Goal: Find specific page/section: Find specific page/section

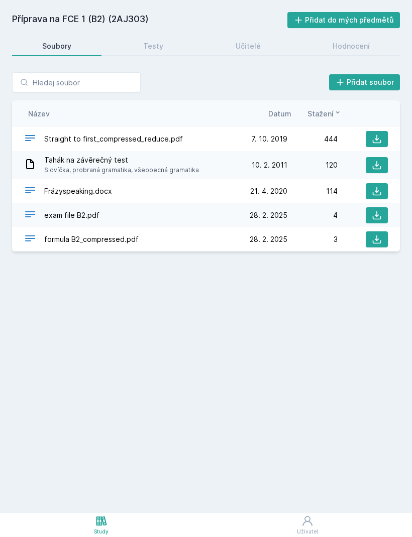
click at [43, 32] on div "Příprava na FCE 1 (B2) (2AJ303) Přidat do mých předmětů [GEOGRAPHIC_DATA] Testy…" at bounding box center [206, 256] width 388 height 489
click at [58, 23] on h2 "Příprava na FCE 1 (B2) (2AJ303)" at bounding box center [149, 20] width 275 height 16
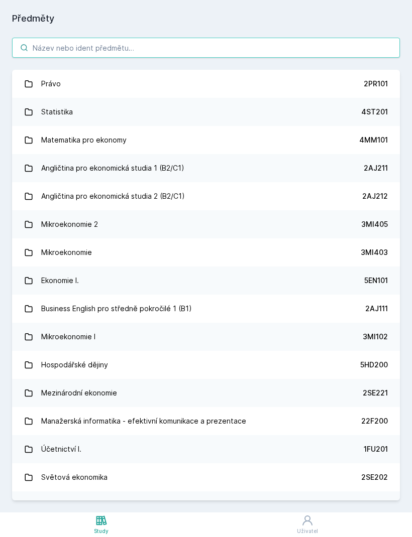
click at [196, 38] on input "search" at bounding box center [206, 48] width 388 height 20
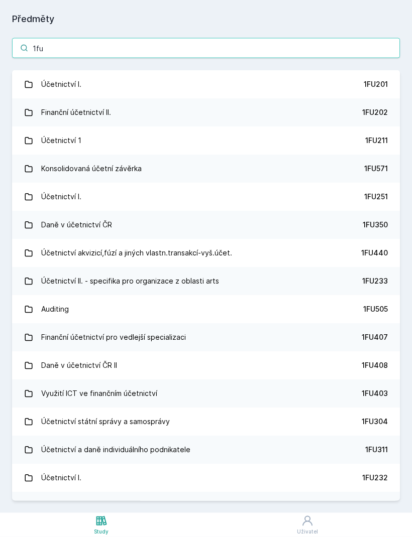
type input "1fu"
click at [346, 98] on link "Finanční účetnictví II. 1FU202" at bounding box center [206, 112] width 388 height 28
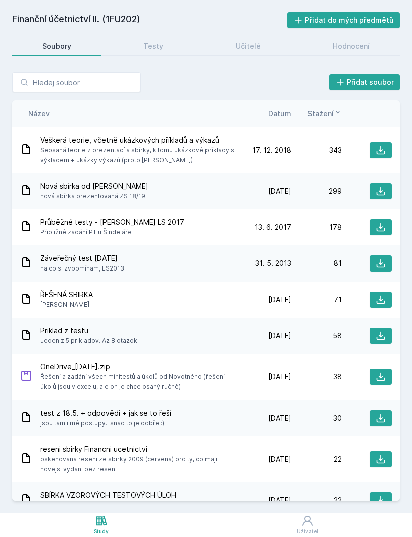
click at [381, 186] on icon at bounding box center [381, 191] width 10 height 10
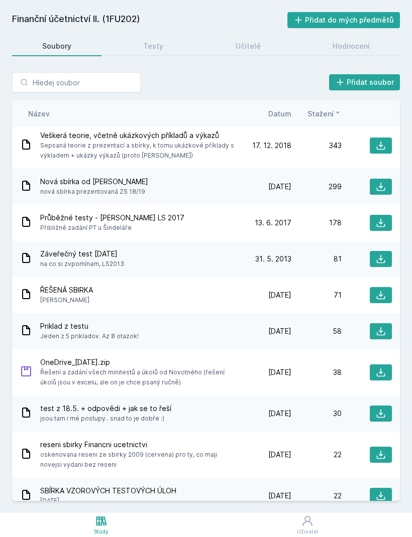
scroll to position [4, 0]
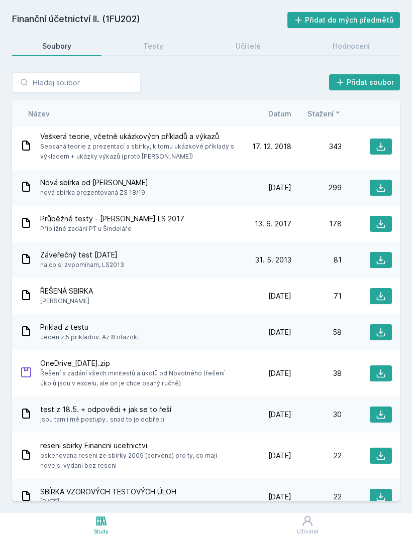
click at [391, 288] on button at bounding box center [381, 296] width 22 height 16
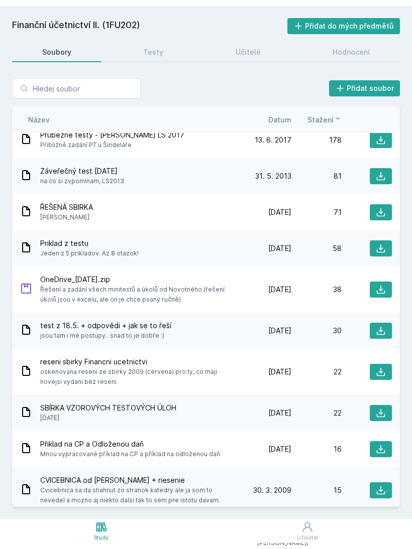
scroll to position [91, 0]
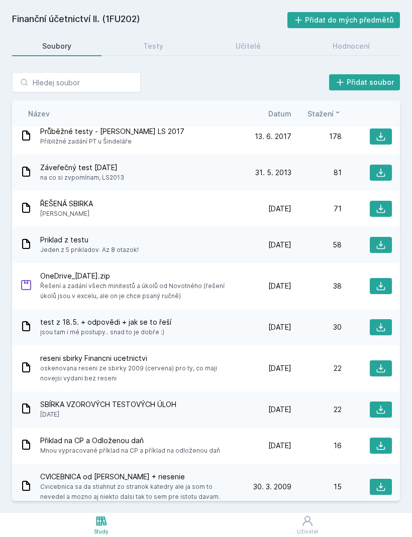
click at [384, 209] on icon at bounding box center [381, 209] width 10 height 10
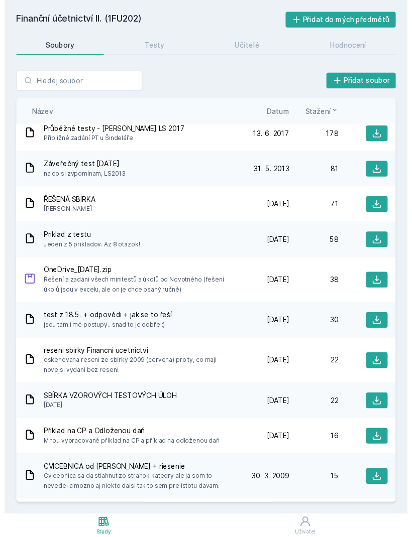
scroll to position [12, 0]
